Goal: Information Seeking & Learning: Find specific page/section

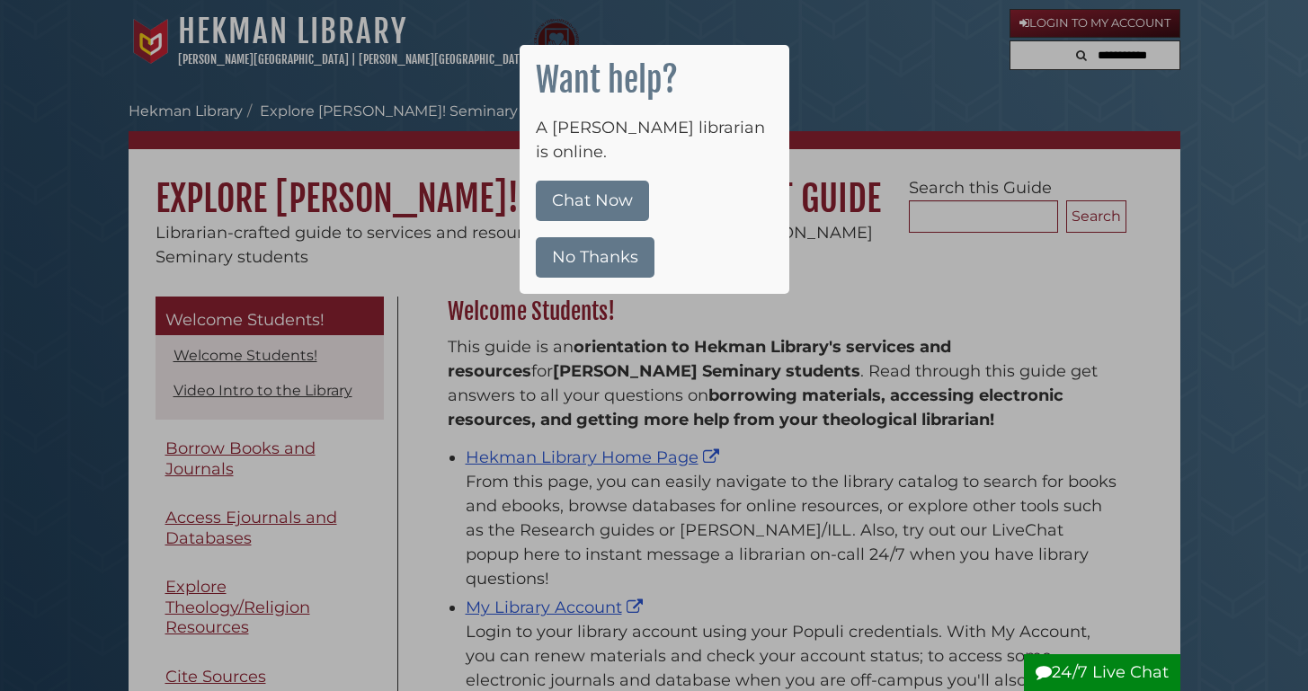
scroll to position [265, 688]
click at [591, 237] on button "No Thanks" at bounding box center [595, 257] width 119 height 40
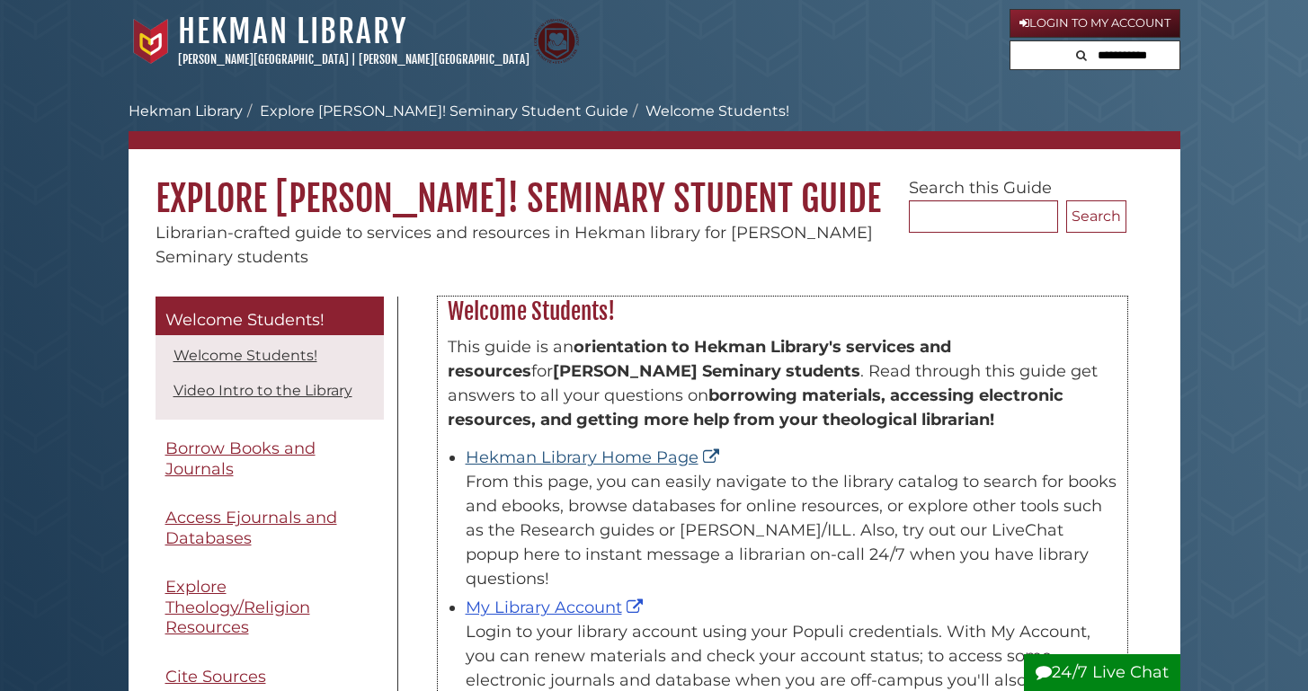
click at [576, 448] on link "Hekman Library Home Page" at bounding box center [595, 458] width 258 height 20
click at [525, 450] on link "Hekman Library Home Page" at bounding box center [595, 458] width 258 height 20
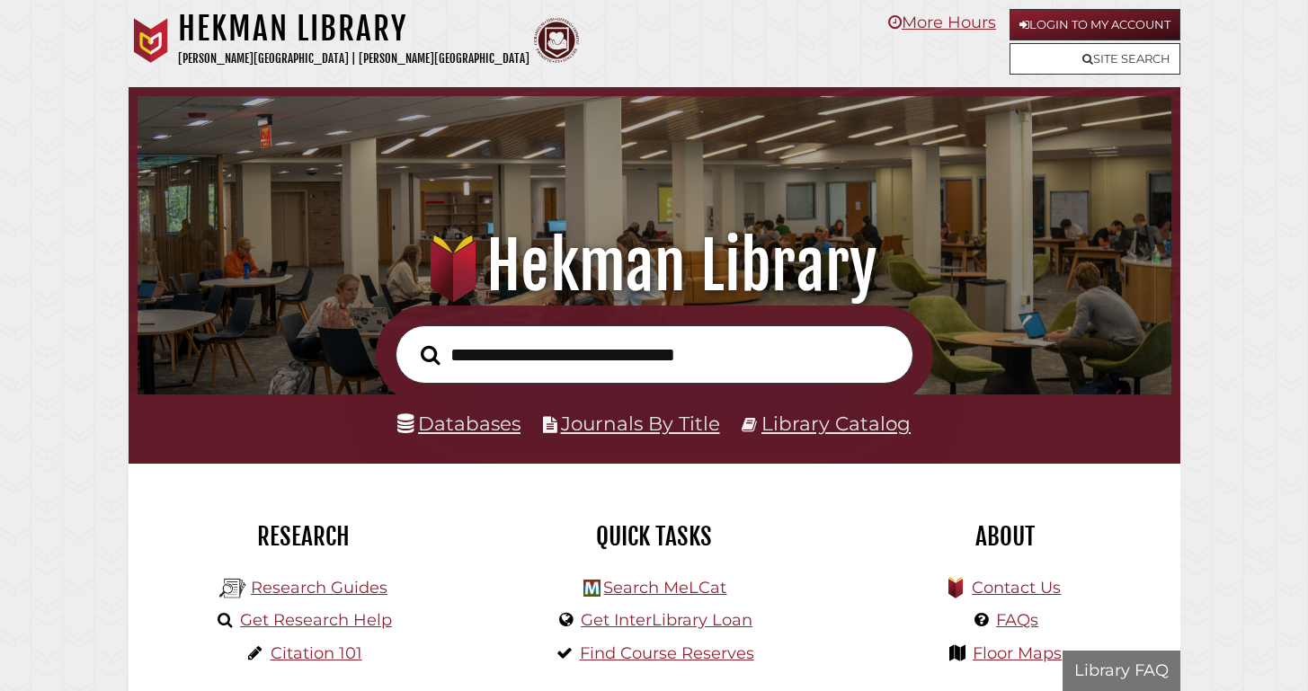
scroll to position [342, 1025]
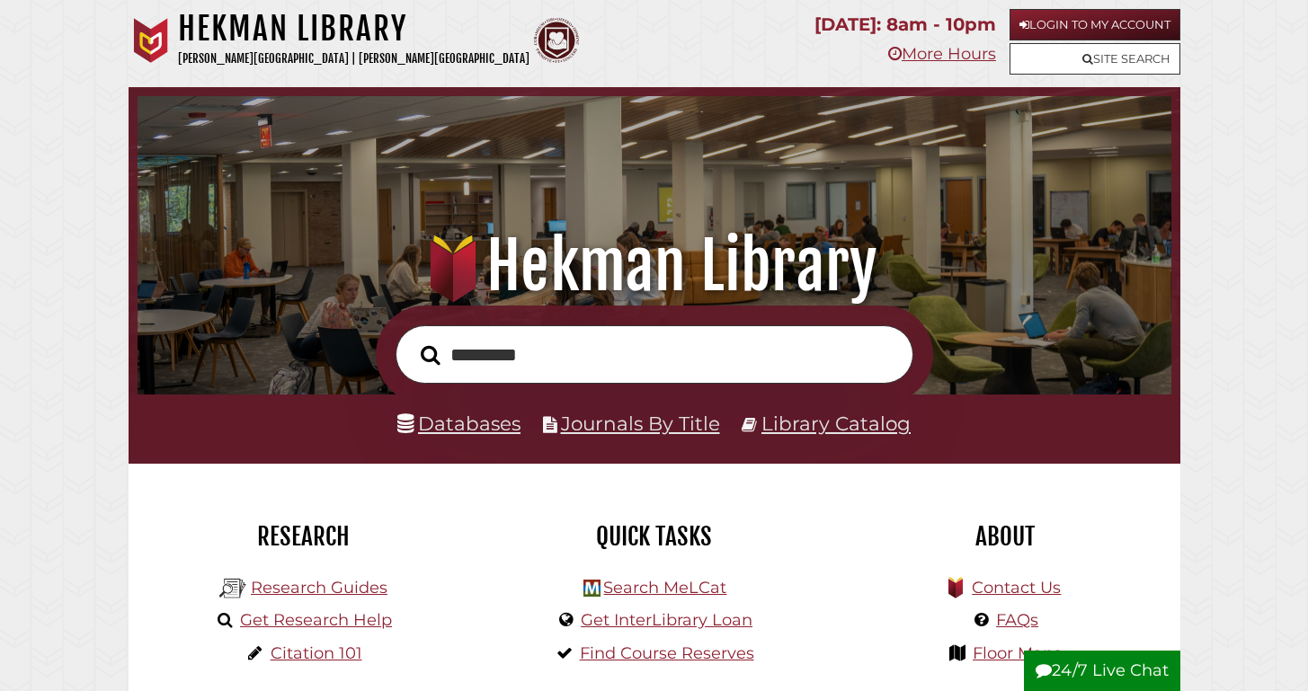
type input "*********"
click at [430, 353] on button "Search" at bounding box center [431, 355] width 38 height 30
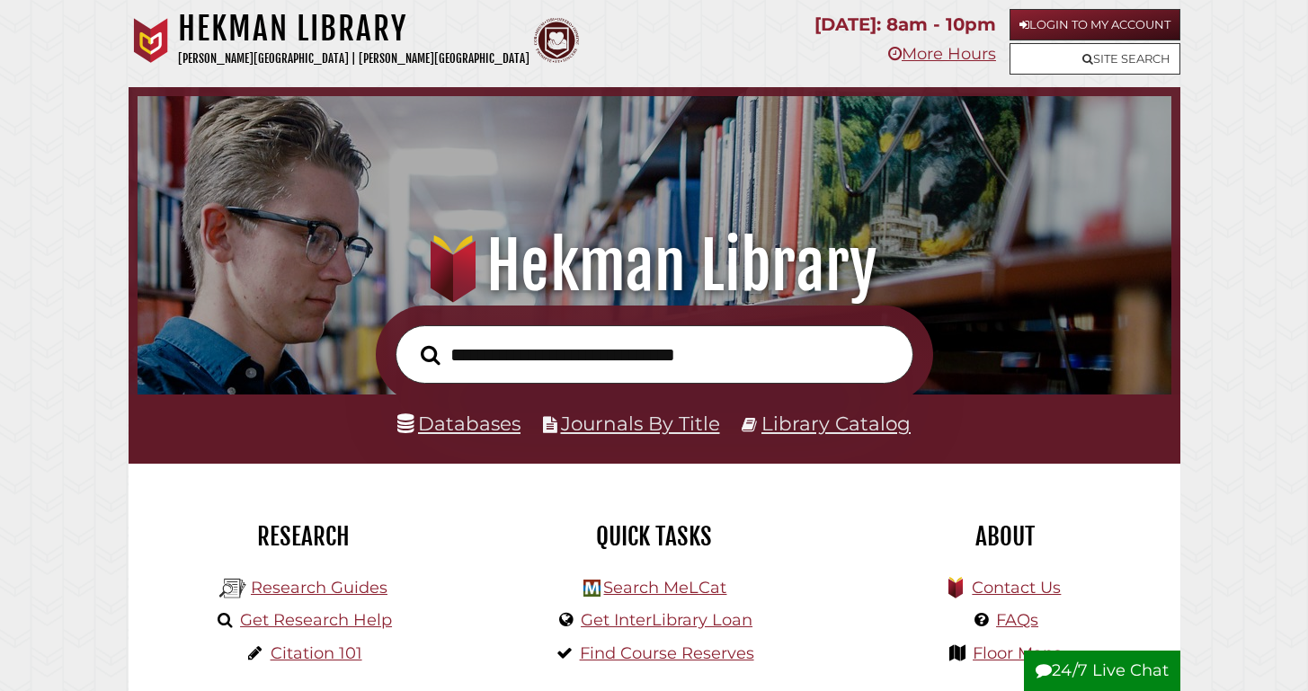
scroll to position [342, 1025]
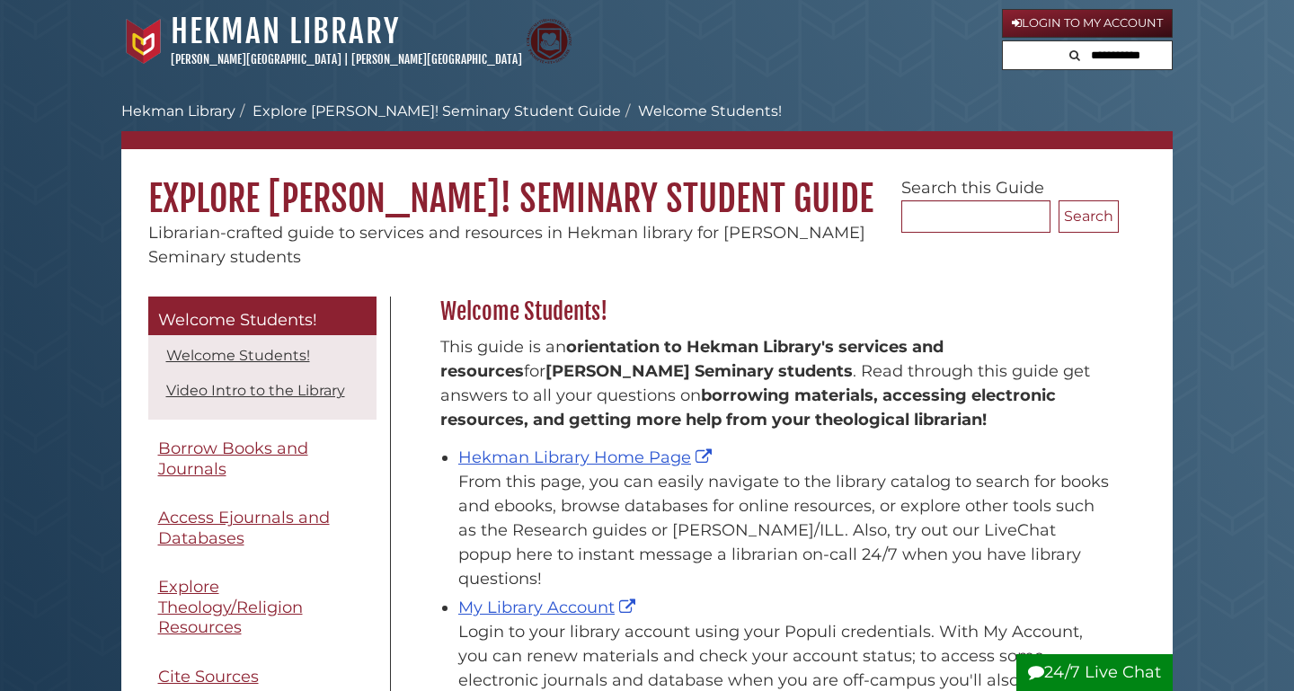
scroll to position [265, 688]
click at [644, 458] on link "Hekman Library Home Page" at bounding box center [587, 458] width 258 height 20
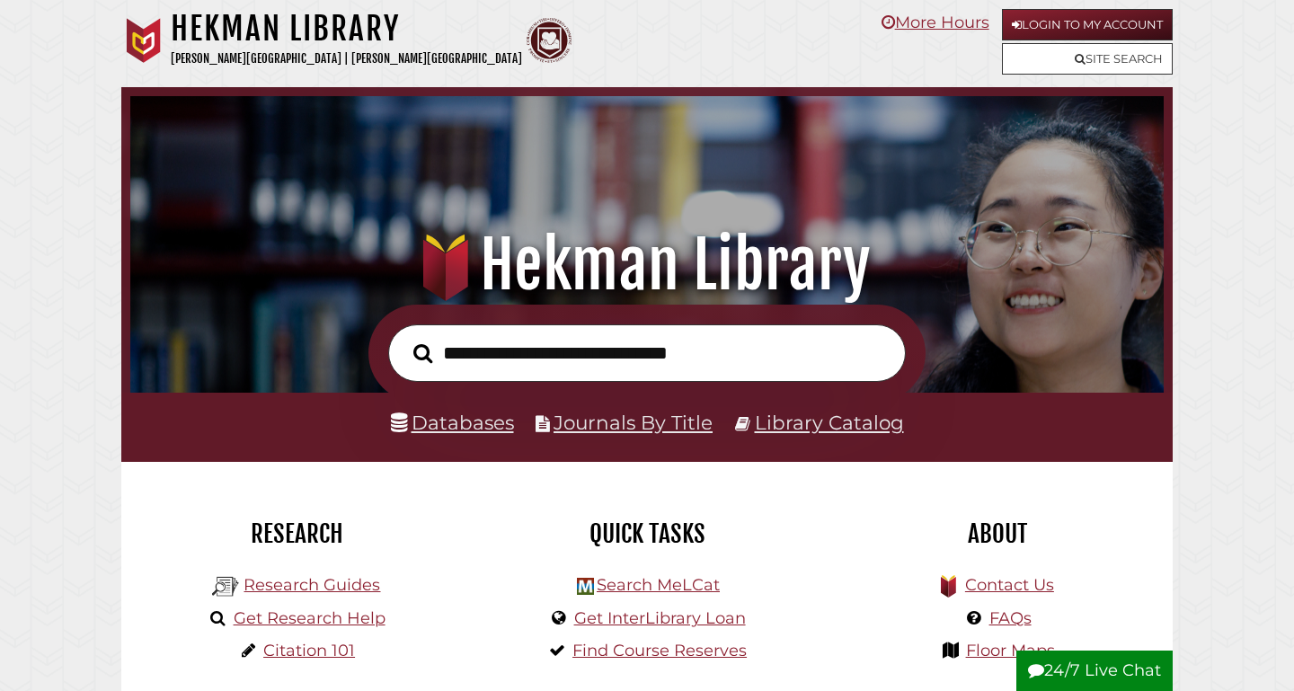
scroll to position [342, 1025]
click at [458, 423] on link "Databases" at bounding box center [452, 422] width 123 height 23
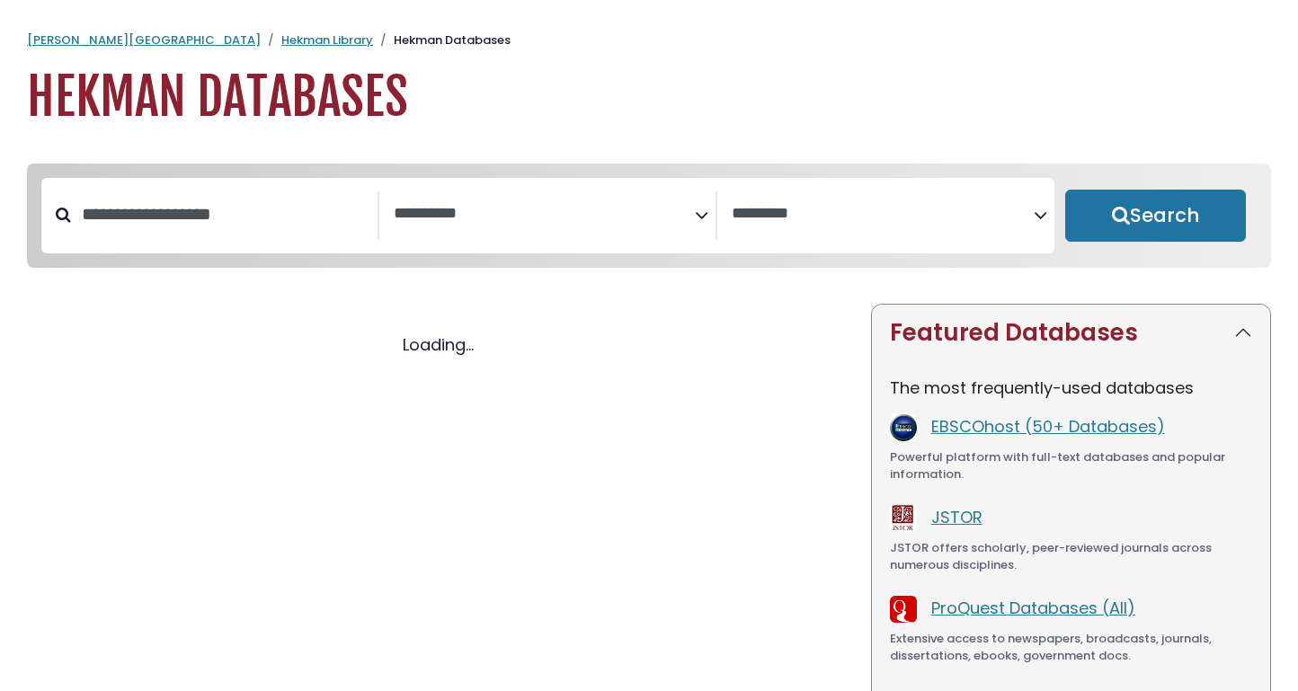
select select "Database Subject Filter"
select select "Database Vendors Filter"
select select "Database Subject Filter"
select select "Database Vendors Filter"
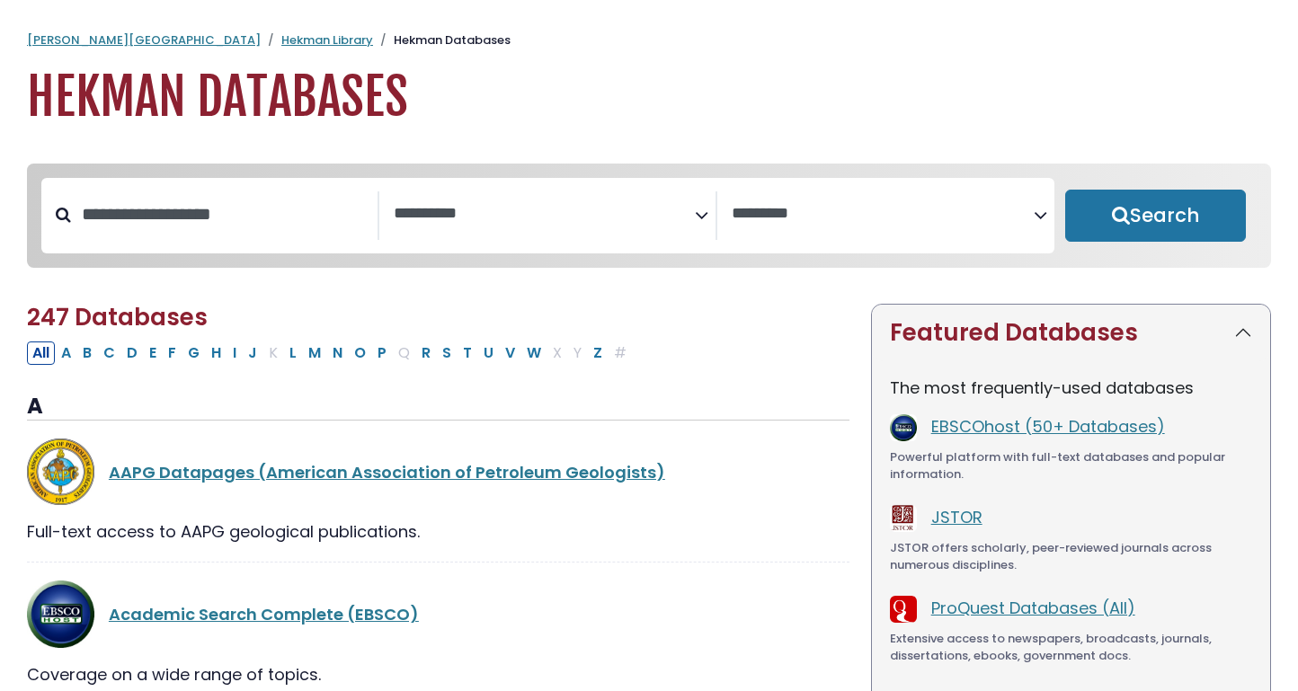
click at [186, 238] on div "Search filters" at bounding box center [224, 214] width 307 height 47
click at [194, 222] on input "Search database by title or keyword" at bounding box center [224, 215] width 307 height 30
type input "****"
click at [1155, 217] on button "Search" at bounding box center [1155, 216] width 181 height 52
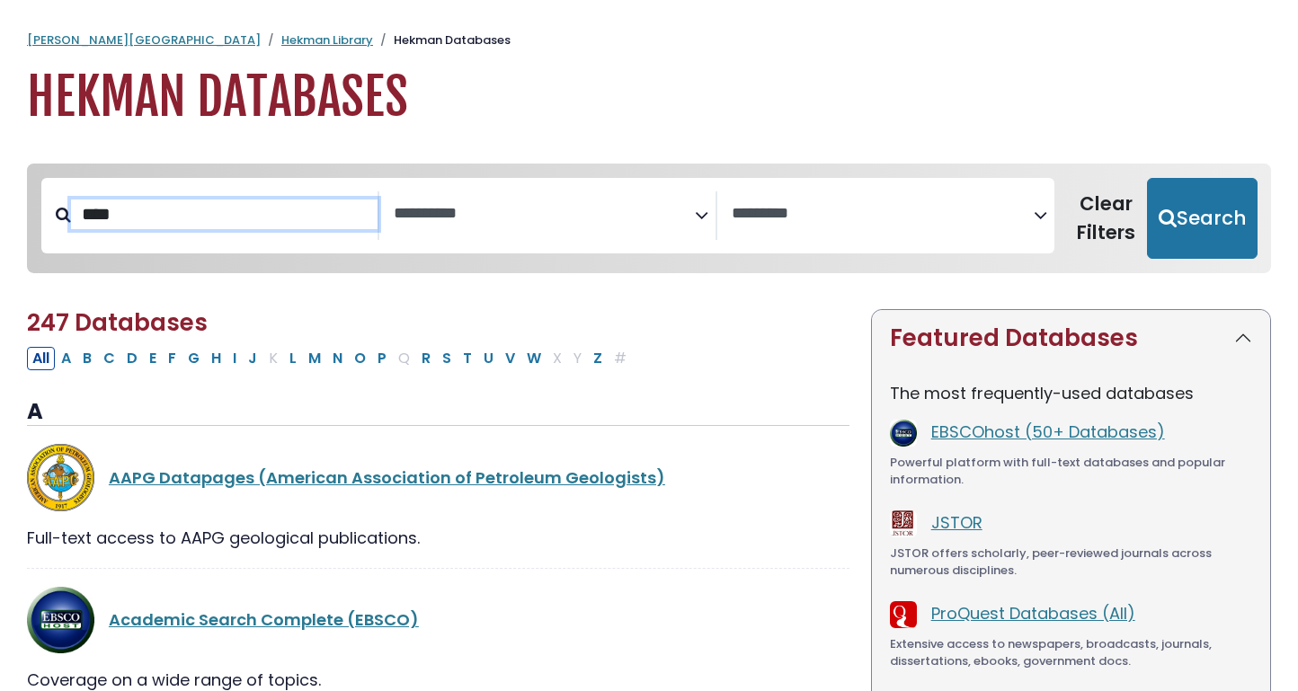
select select "Database Subject Filter"
select select "Database Vendors Filter"
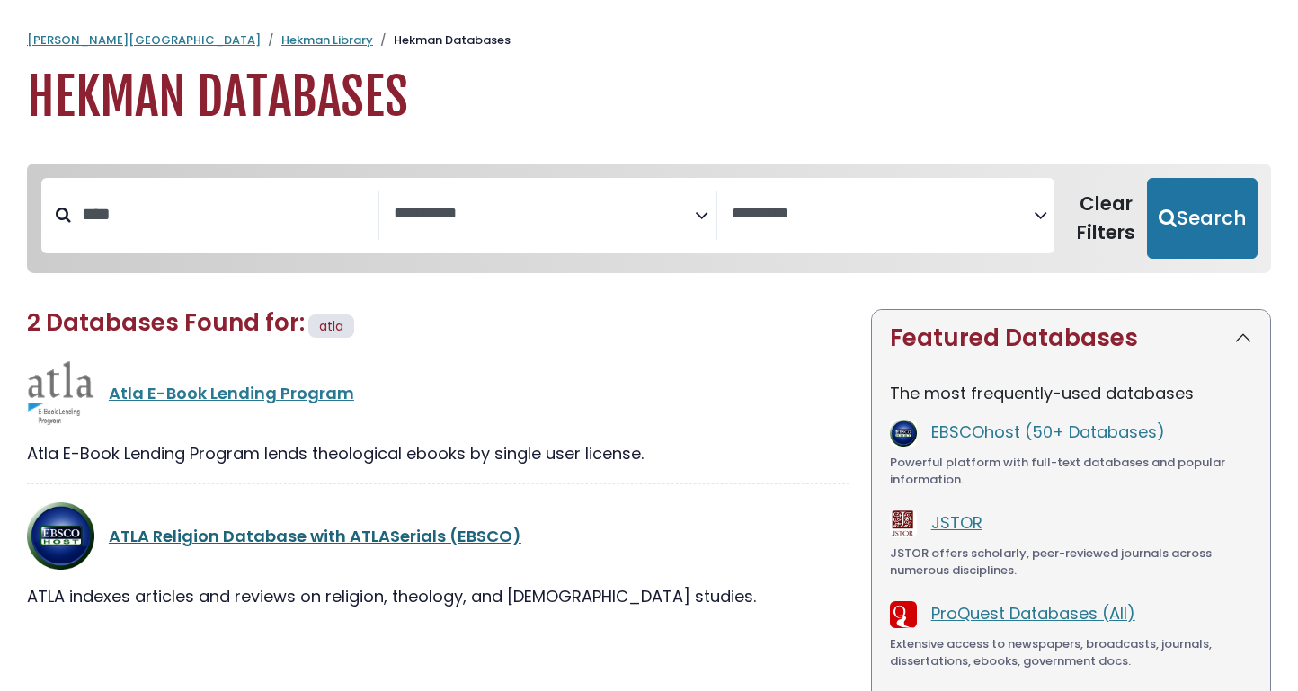
click at [307, 542] on link "ATLA Religion Database with ATLASerials (EBSCO)" at bounding box center [315, 536] width 413 height 22
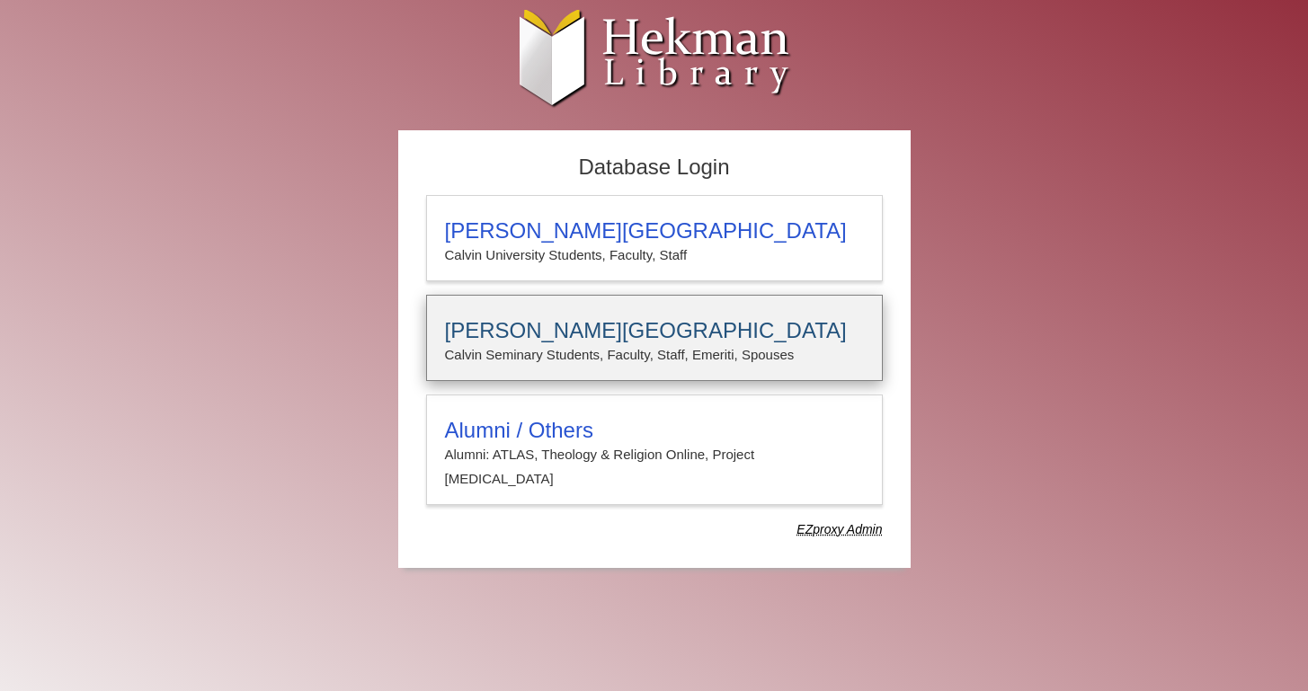
click at [507, 323] on h3 "[PERSON_NAME][GEOGRAPHIC_DATA]" at bounding box center [654, 330] width 419 height 25
